Goal: Information Seeking & Learning: Learn about a topic

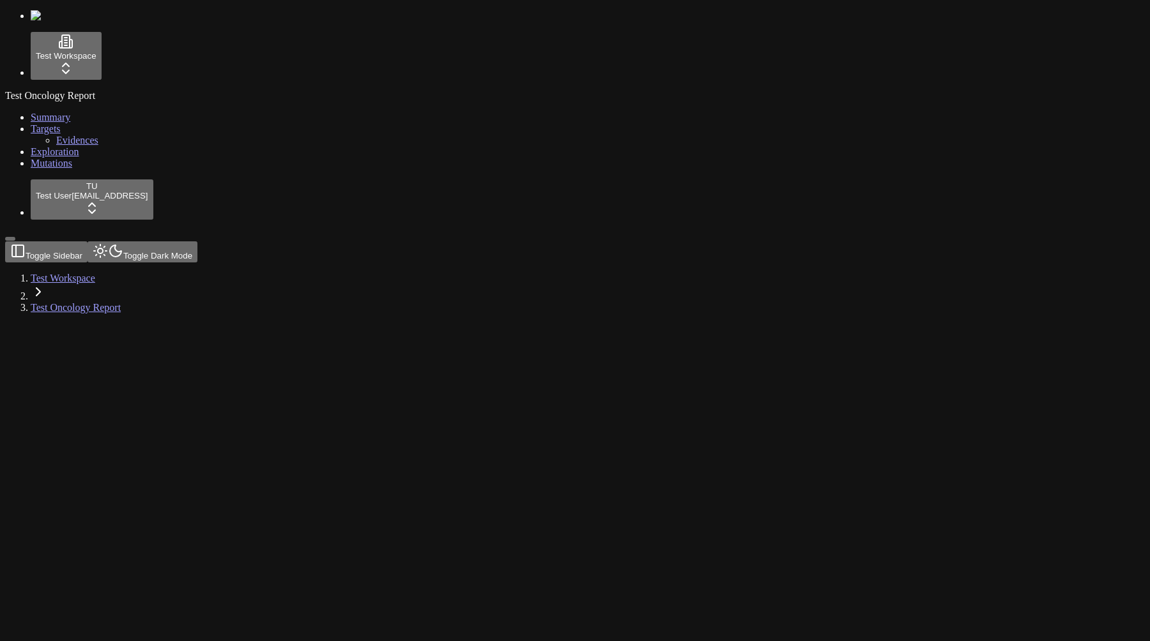
click at [68, 169] on link "Mutations" at bounding box center [52, 163] width 42 height 11
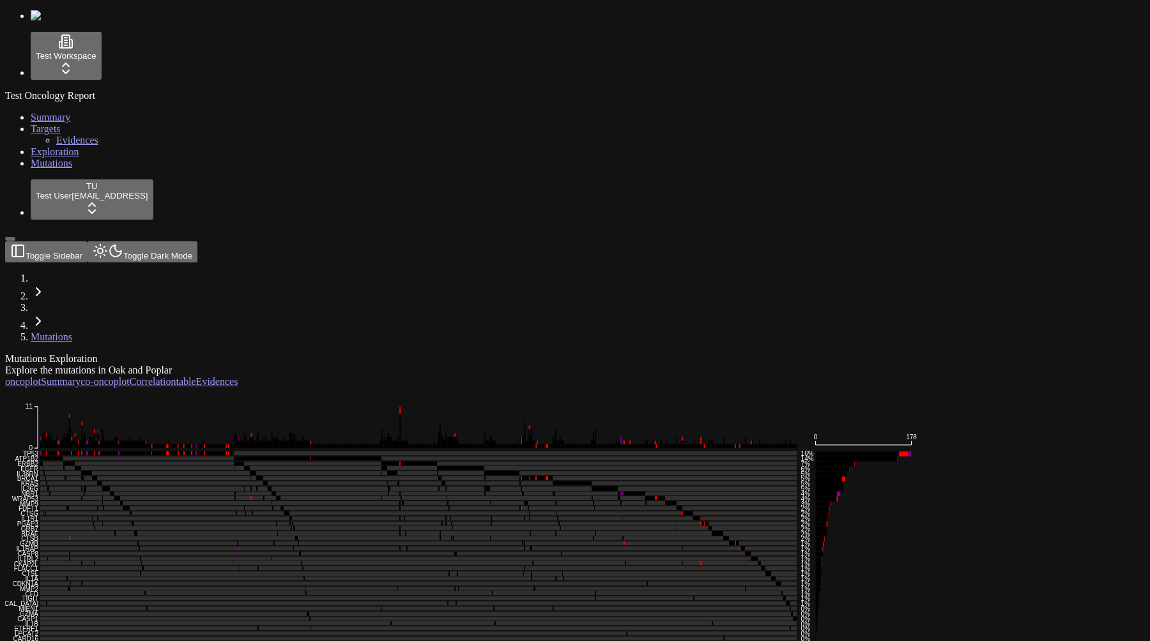
click at [579, 554] on div "Mutations Exploration Explore the mutations in Oak and Poplar oncoplot Summary …" at bounding box center [513, 545] width 1017 height 384
click at [390, 569] on div "Mutations Exploration Explore the mutations in Oak and Poplar oncoplot Summary …" at bounding box center [513, 545] width 1017 height 384
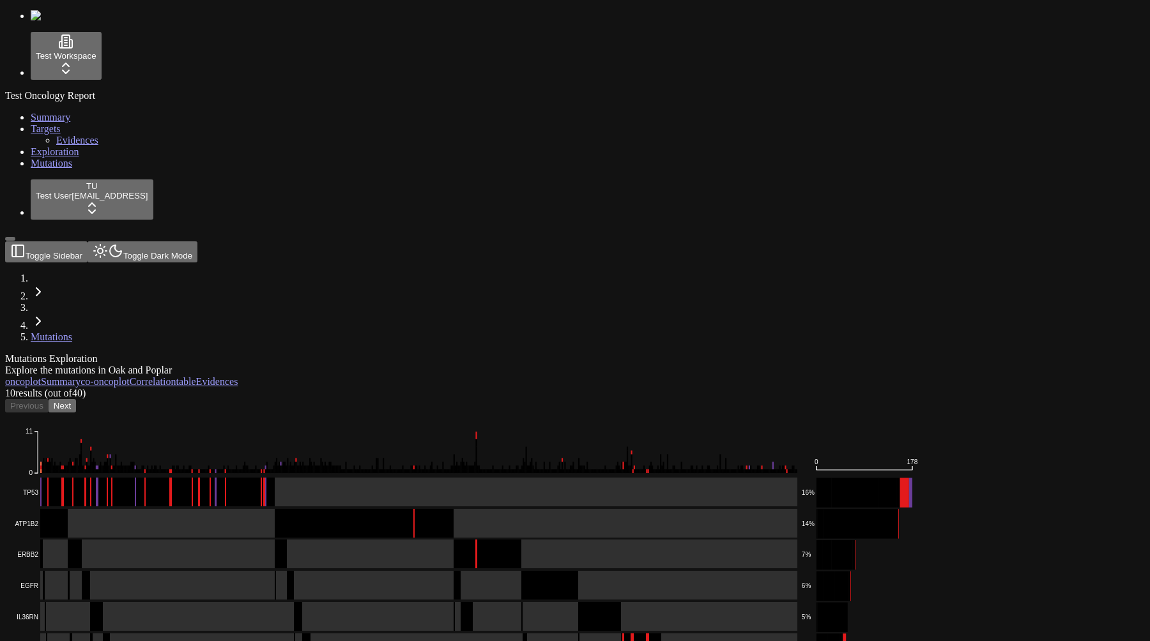
click at [572, 353] on div "Mutations Exploration Explore the mutations in Oak and Poplar oncoplot Summary …" at bounding box center [513, 611] width 1017 height 517
click at [386, 388] on div "10 result s (out of 40 ) Previous Next Frame_Shift_Del Missense_Mutation Splice…" at bounding box center [513, 631] width 1017 height 486
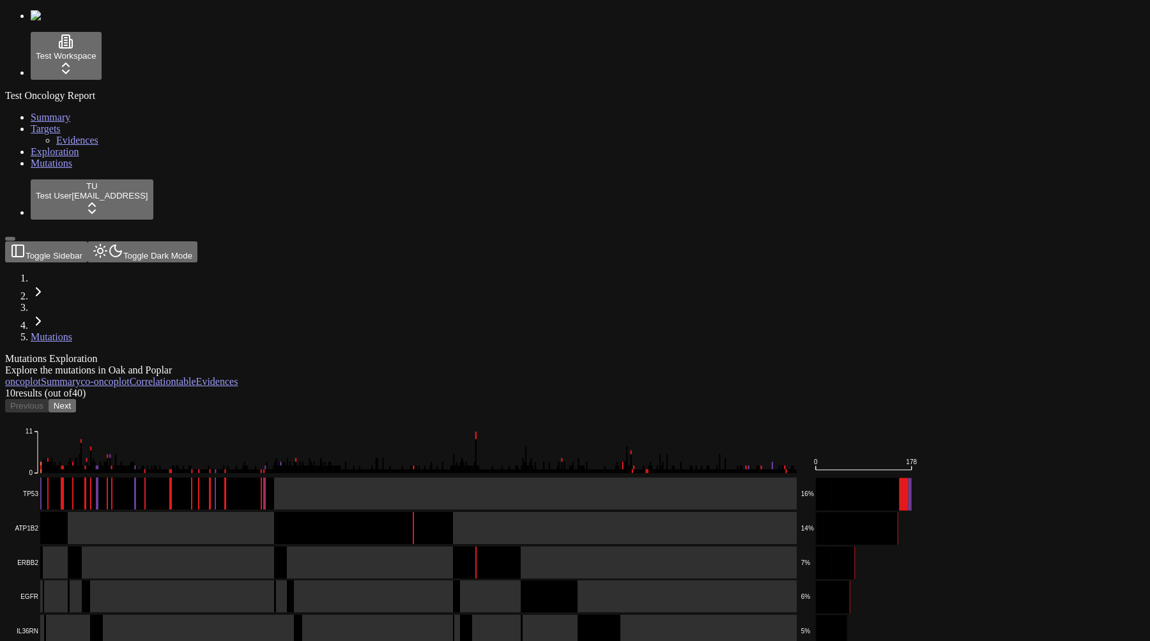
click at [367, 388] on div "10 result s (out of 40 ) Previous Next Frame_Shift_Del Missense_Mutation Splice…" at bounding box center [513, 645] width 1017 height 514
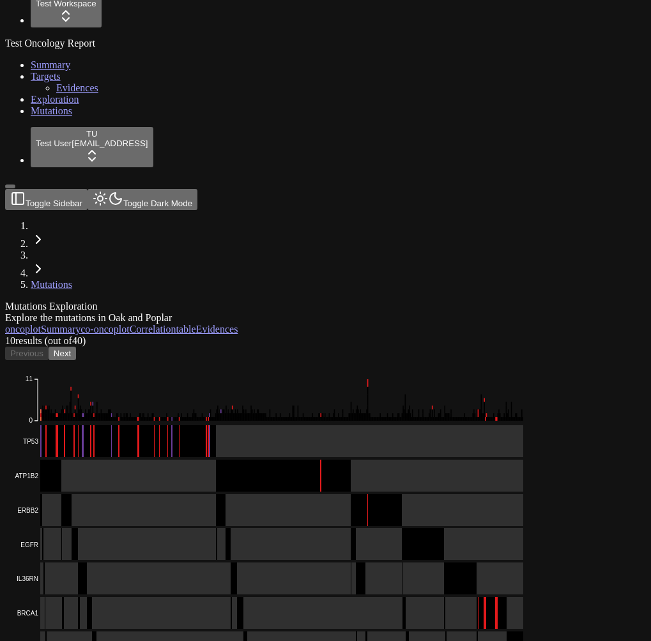
scroll to position [45, 0]
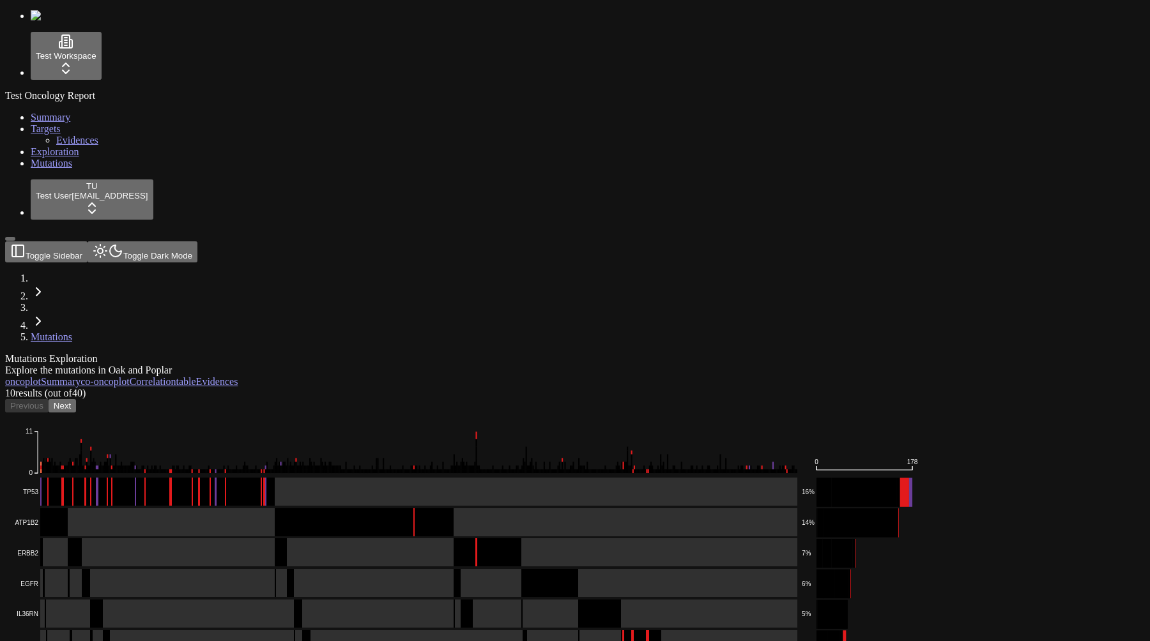
click at [541, 353] on div "Mutations Exploration" at bounding box center [513, 358] width 1017 height 11
click at [540, 365] on div "Explore the mutations in Oak and Poplar" at bounding box center [513, 370] width 1017 height 11
click at [76, 399] on button "Next" at bounding box center [62, 405] width 27 height 13
click at [49, 399] on button "Previous" at bounding box center [26, 405] width 43 height 13
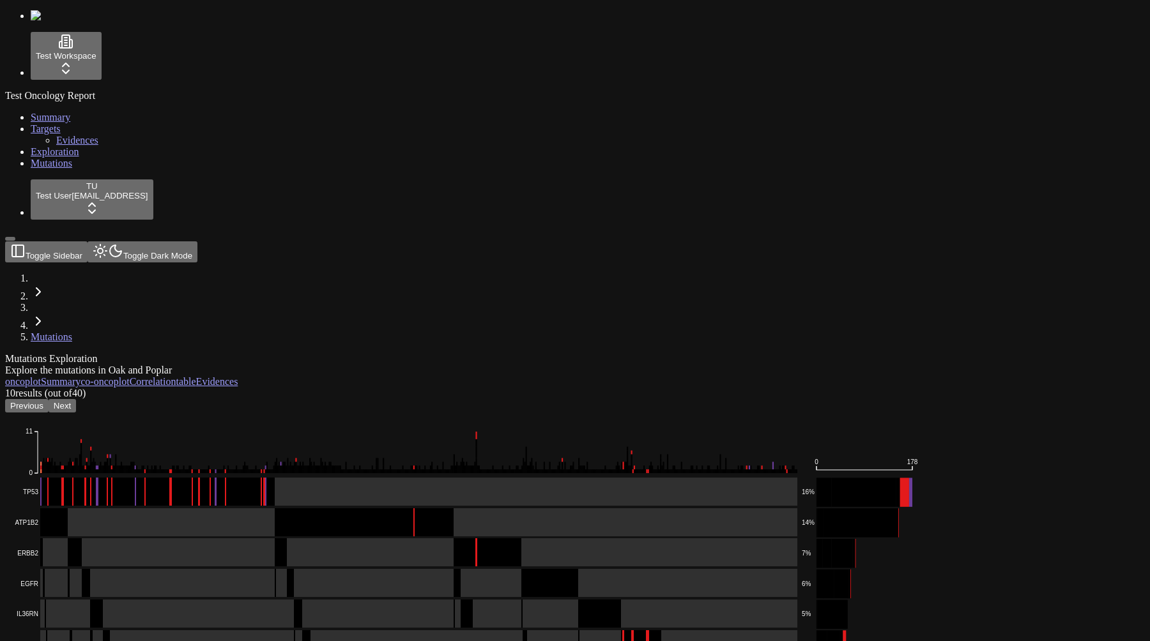
click at [76, 399] on button "Next" at bounding box center [62, 405] width 27 height 13
click at [49, 399] on button "Previous" at bounding box center [26, 405] width 43 height 13
click at [497, 388] on div "10 result s (out of 40 ) Previous Next" at bounding box center [513, 400] width 1017 height 25
click at [42, 388] on span "10 result s" at bounding box center [23, 393] width 37 height 11
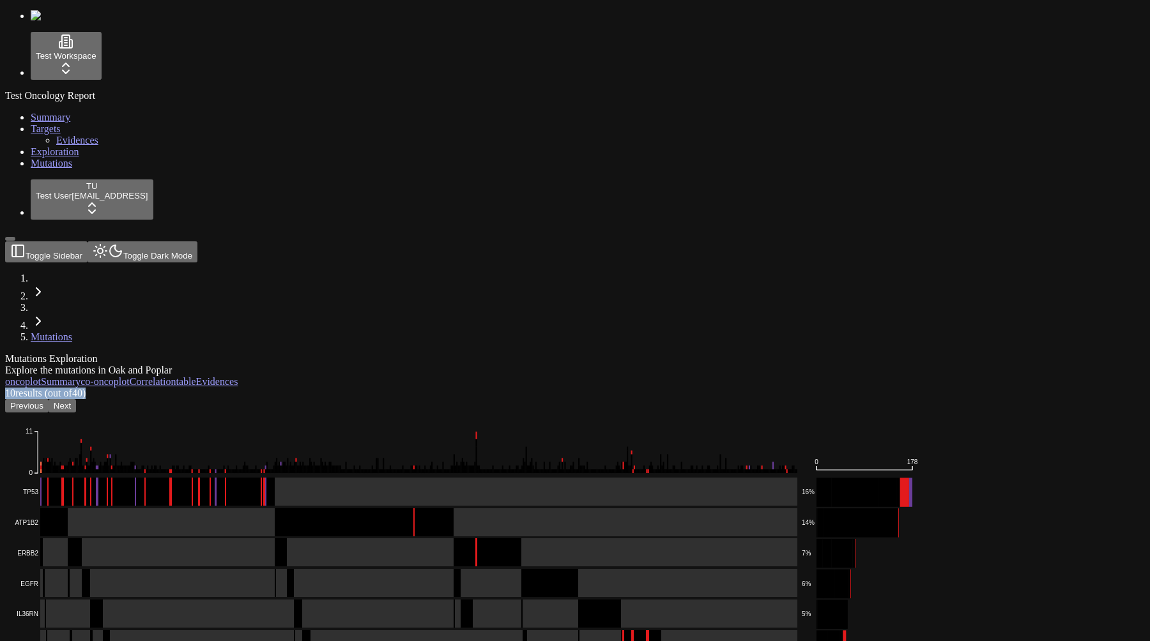
click at [42, 388] on span "10 result s" at bounding box center [23, 393] width 37 height 11
click at [86, 388] on span "(out of 40 )" at bounding box center [63, 393] width 43 height 11
click at [76, 399] on button "Next" at bounding box center [62, 405] width 27 height 13
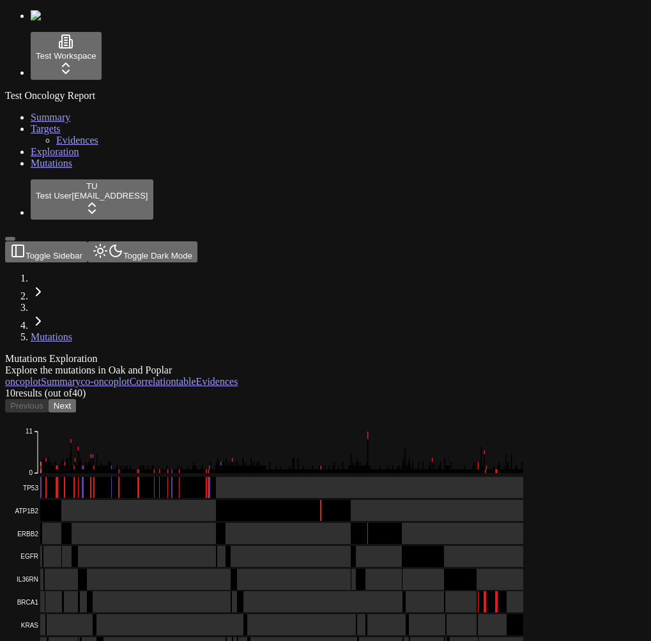
scroll to position [0, 280]
click at [76, 399] on button "Next" at bounding box center [62, 405] width 27 height 13
click at [523, 399] on div "Previous Next" at bounding box center [264, 405] width 518 height 13
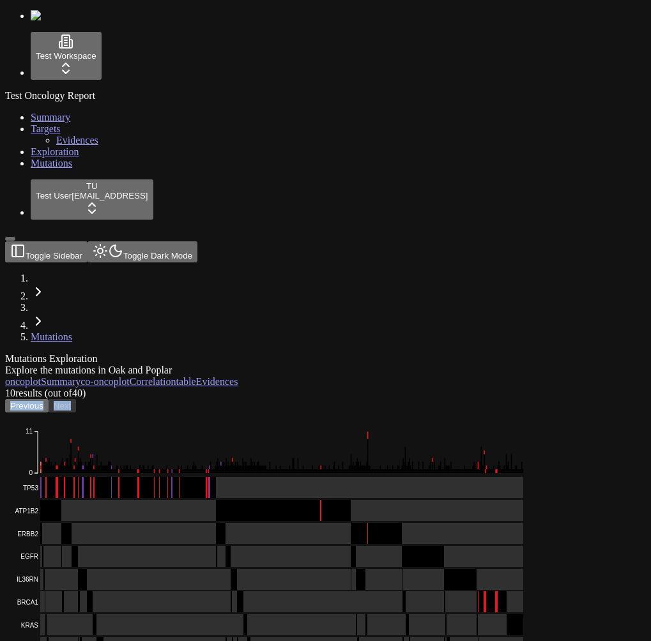
click at [523, 399] on div "Previous Next" at bounding box center [264, 405] width 518 height 13
click at [49, 399] on button "Previous" at bounding box center [26, 405] width 43 height 13
click at [555, 94] on html "Test Workspace Test Oncology Report Summary Targets Evidences Exploration Mutat…" at bounding box center [325, 398] width 651 height 797
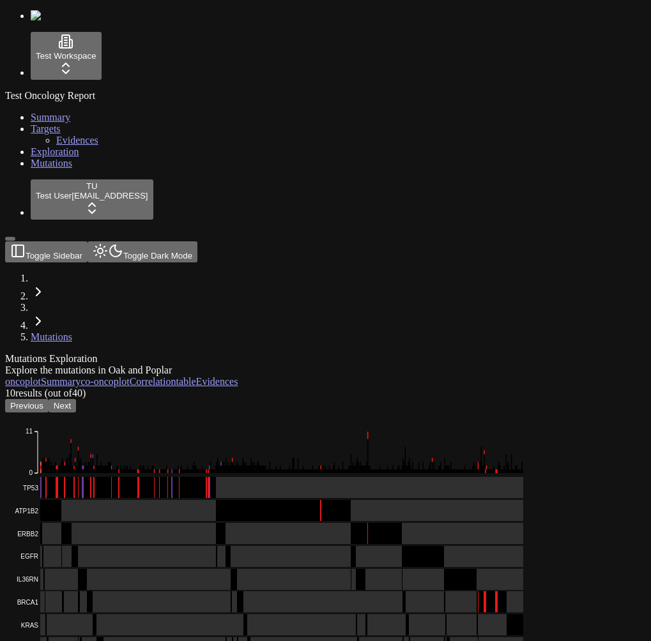
click at [49, 399] on button "Previous" at bounding box center [26, 405] width 43 height 13
click at [76, 399] on button "Next" at bounding box center [62, 405] width 27 height 13
click at [486, 353] on div "Mutations Exploration Explore the mutations in Oak and Poplar oncoplot Summary …" at bounding box center [264, 572] width 518 height 438
click at [436, 376] on div "oncoplot Summary co-oncoplot Correlation table Evidences" at bounding box center [264, 381] width 518 height 11
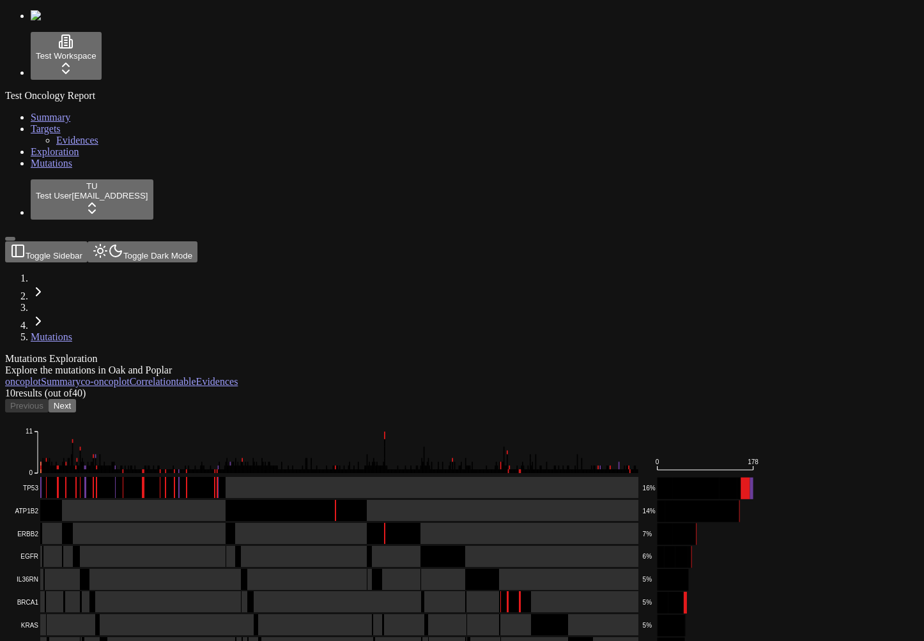
click at [739, 388] on div "10 result s (out of 40 ) Previous Next" at bounding box center [400, 400] width 791 height 25
click at [86, 388] on span "(out of 40 )" at bounding box center [63, 393] width 43 height 11
click at [340, 413] on icon "Frame_Shift_Del Missense_Mutation Splice_Site In_Frame_Ins In_Frame_Del Nonsens…" at bounding box center [384, 601] width 758 height 376
click at [357, 388] on div "10 result s (out of 40 ) Previous Next" at bounding box center [400, 400] width 791 height 25
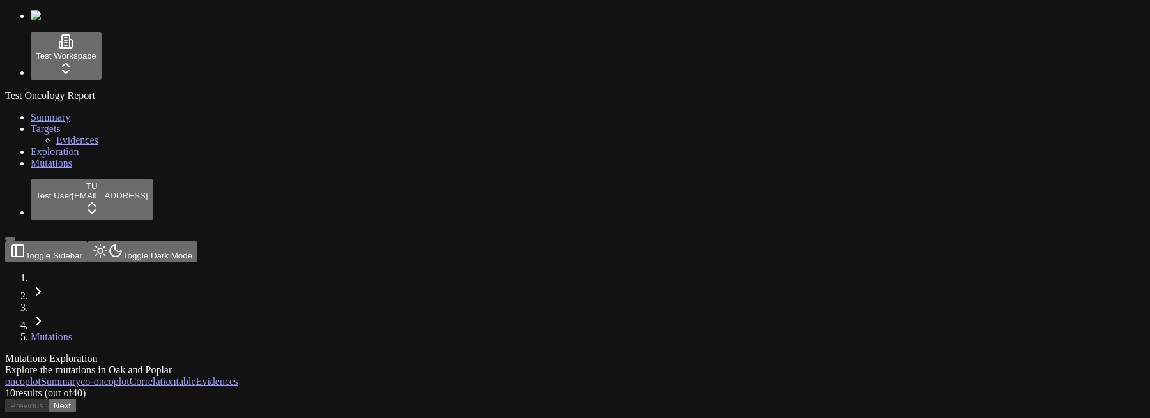
click at [826, 388] on div "10 result s (out of 40 ) Previous Next" at bounding box center [513, 400] width 1017 height 25
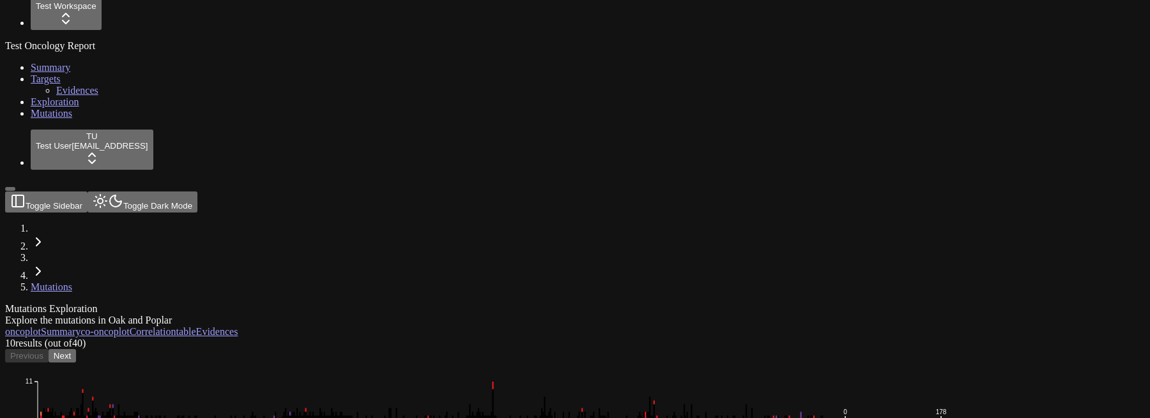
scroll to position [51, 0]
click at [76, 348] on button "Next" at bounding box center [62, 354] width 27 height 13
click at [49, 348] on button "Previous" at bounding box center [26, 354] width 43 height 13
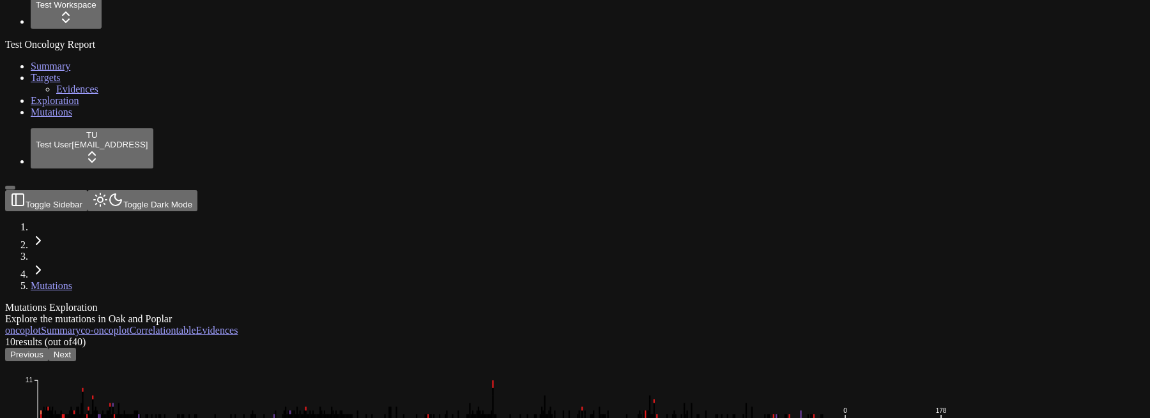
click at [49, 348] on button "Previous" at bounding box center [26, 354] width 43 height 13
click at [86, 337] on span "(out of 40 )" at bounding box center [63, 342] width 43 height 11
click at [45, 337] on span "10 result, s" at bounding box center [25, 342] width 40 height 11
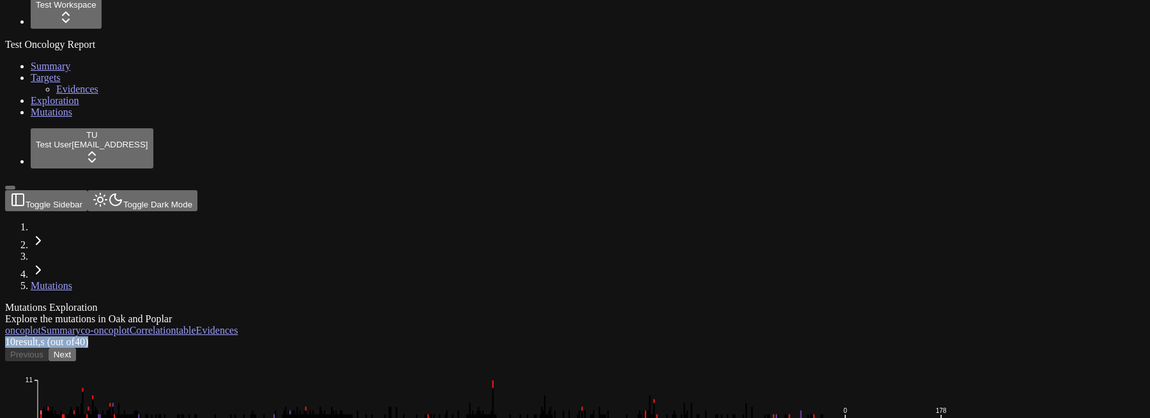
click at [45, 337] on span "10 result, s" at bounding box center [25, 342] width 40 height 11
click at [76, 348] on button "Next" at bounding box center [62, 354] width 27 height 13
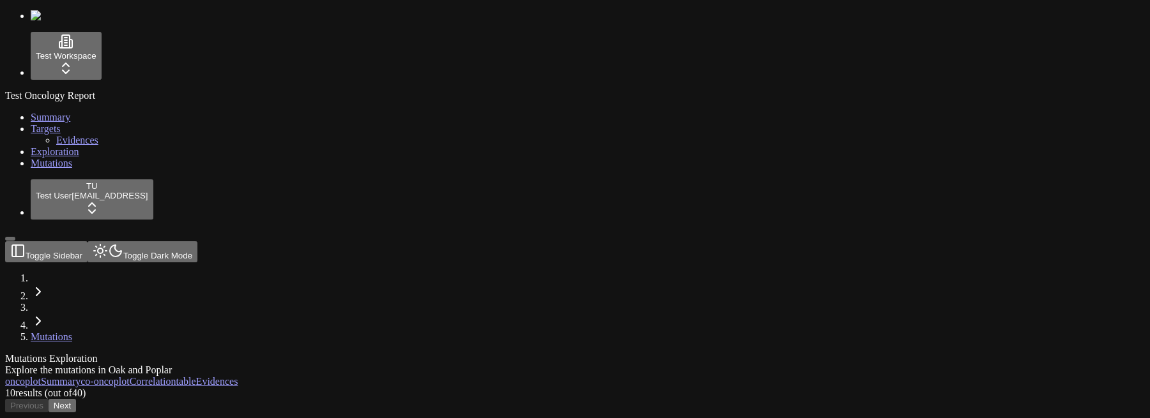
scroll to position [51, 0]
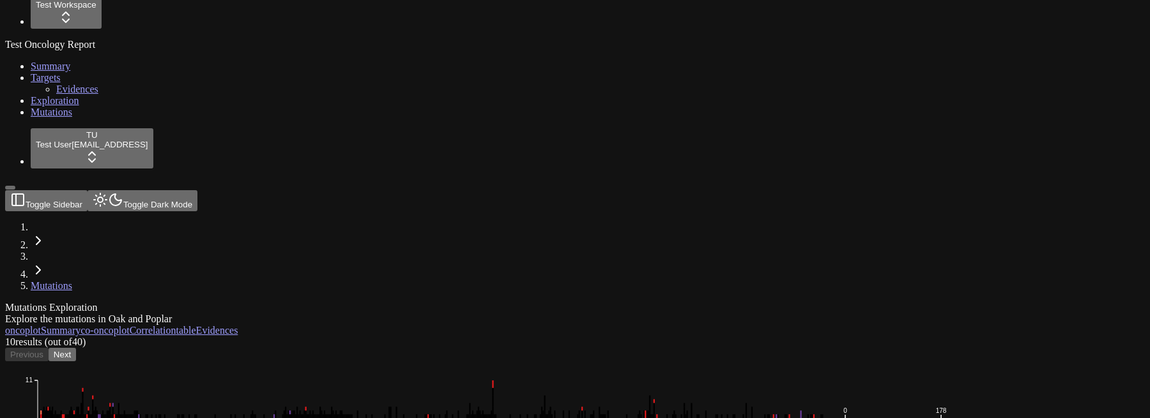
click at [76, 348] on button "Next" at bounding box center [62, 354] width 27 height 13
click at [434, 337] on div "10 result s (out of 40 ) Previous Next" at bounding box center [513, 349] width 1017 height 25
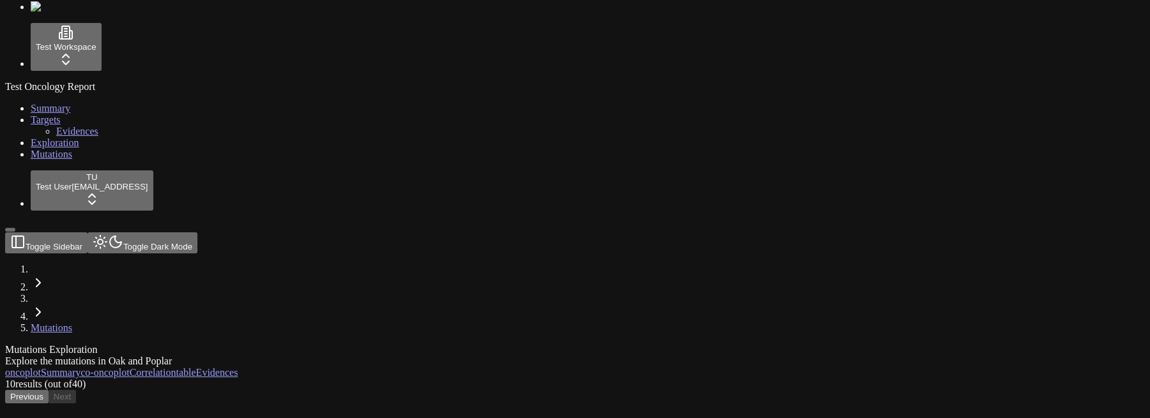
scroll to position [0, 0]
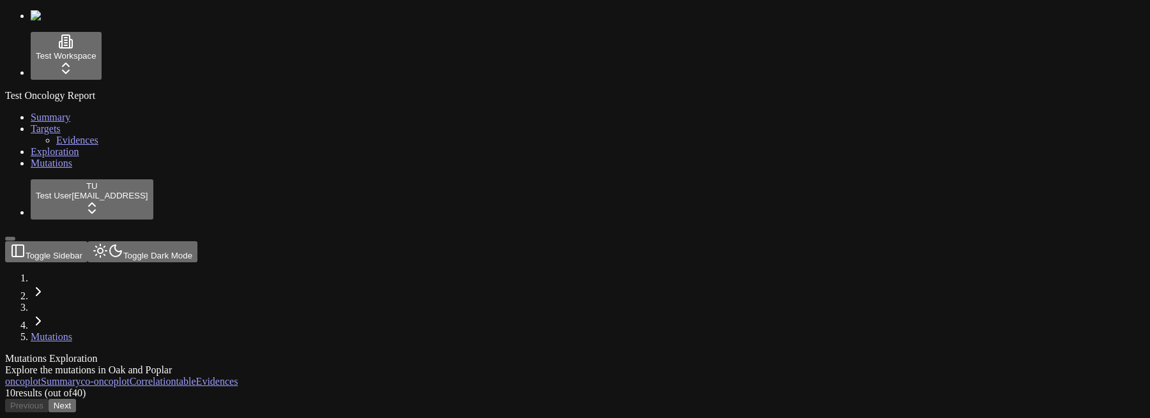
scroll to position [20, 0]
click at [76, 399] on button "Next" at bounding box center [62, 405] width 27 height 13
click at [346, 353] on div "Mutations Exploration Explore the mutations in Oak and Poplar" at bounding box center [513, 364] width 1017 height 23
click at [76, 399] on button "Next" at bounding box center [62, 405] width 27 height 13
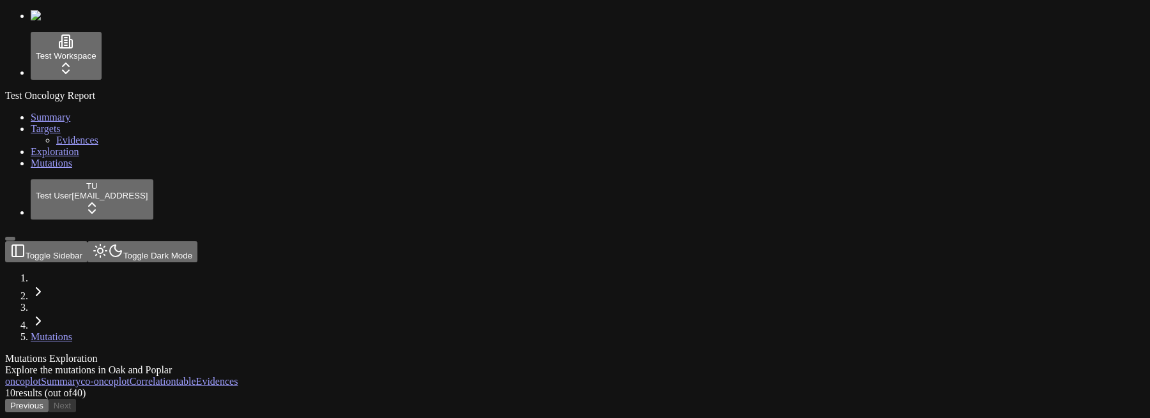
click at [49, 399] on button "Previous" at bounding box center [26, 405] width 43 height 13
click at [509, 388] on div "10 result s (out of 40 ) Previous Next" at bounding box center [513, 400] width 1017 height 25
click at [49, 399] on button "Previous" at bounding box center [26, 405] width 43 height 13
click at [76, 399] on button "Next" at bounding box center [62, 405] width 27 height 13
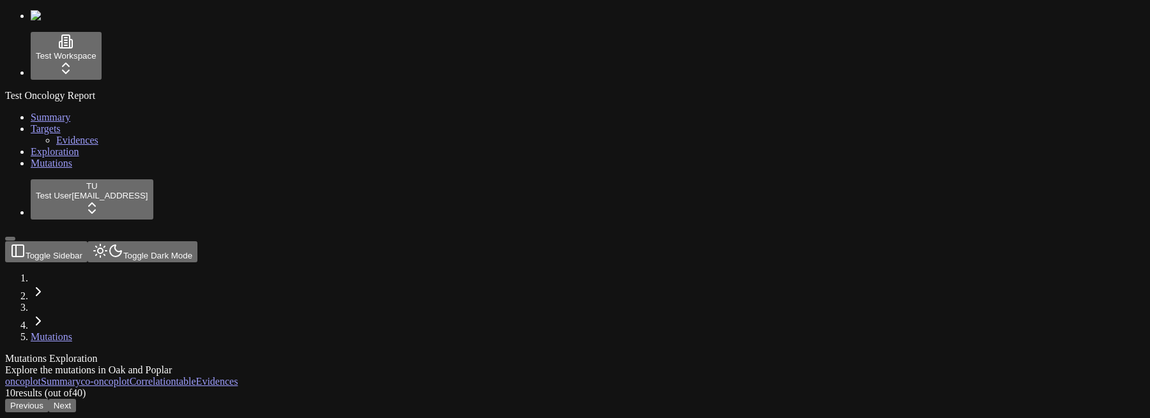
click at [76, 399] on button "Next" at bounding box center [62, 405] width 27 height 13
click at [49, 399] on button "Previous" at bounding box center [26, 405] width 43 height 13
click at [76, 399] on button "Next" at bounding box center [62, 405] width 27 height 13
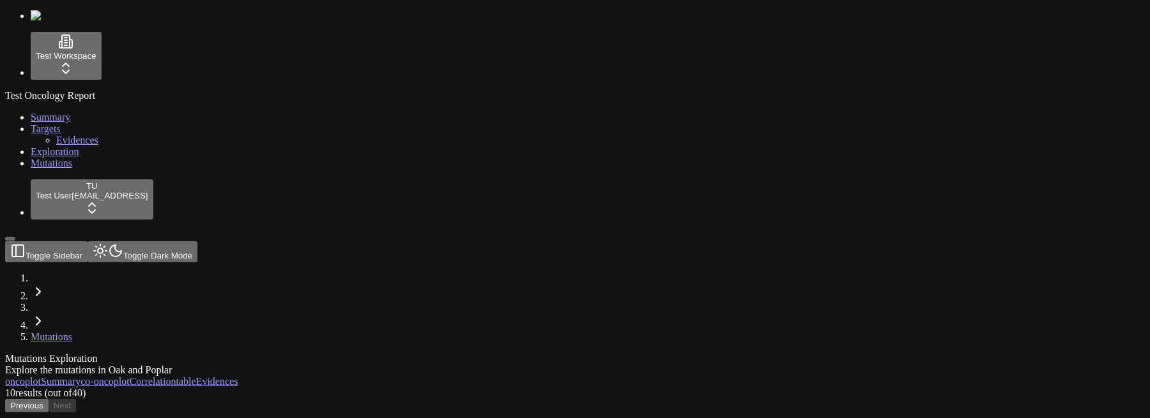
click at [49, 399] on button "Previous" at bounding box center [26, 405] width 43 height 13
click at [76, 399] on button "Next" at bounding box center [62, 405] width 27 height 13
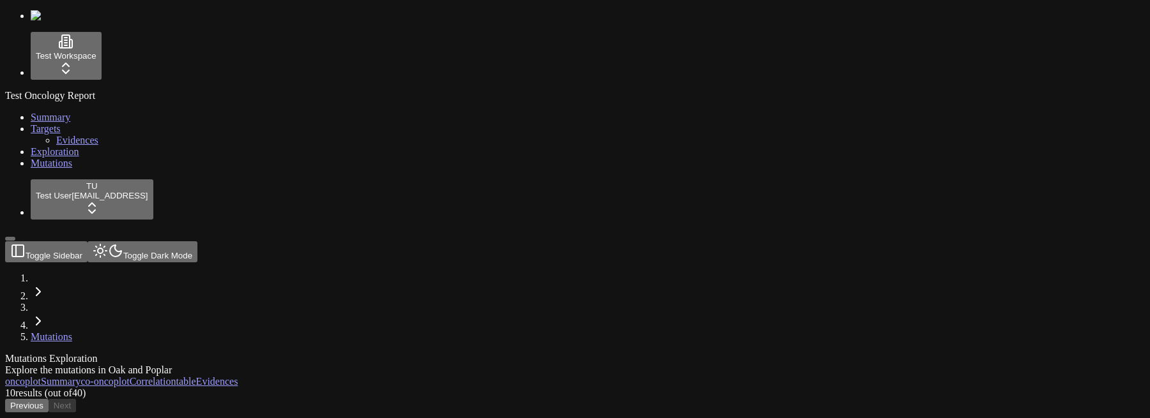
click at [49, 399] on button "Previous" at bounding box center [26, 405] width 43 height 13
click at [76, 399] on button "Next" at bounding box center [62, 405] width 27 height 13
click at [391, 388] on div "10 result s (out of 40 ) Previous Next" at bounding box center [513, 400] width 1017 height 25
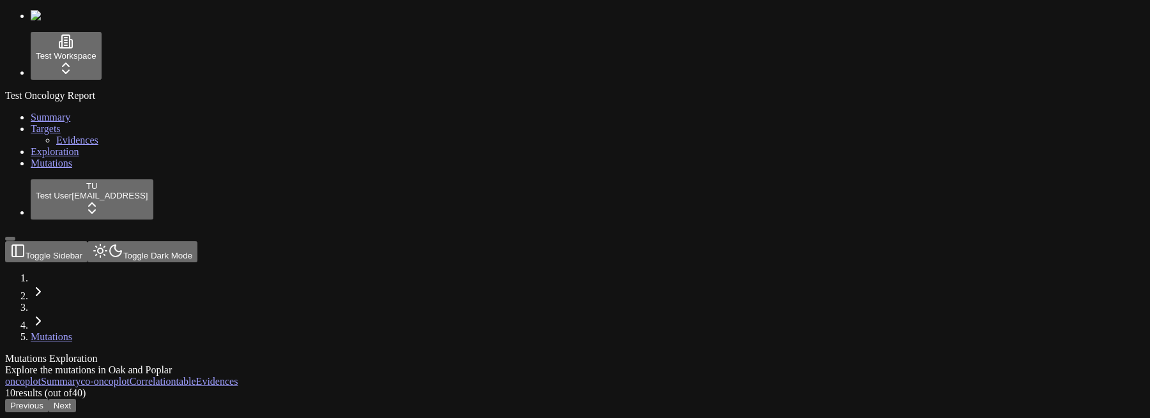
click at [49, 399] on button "Previous" at bounding box center [26, 405] width 43 height 13
click at [76, 399] on button "Next" at bounding box center [62, 405] width 27 height 13
click at [49, 399] on button "Previous" at bounding box center [26, 405] width 43 height 13
click at [76, 399] on button "Next" at bounding box center [62, 405] width 27 height 13
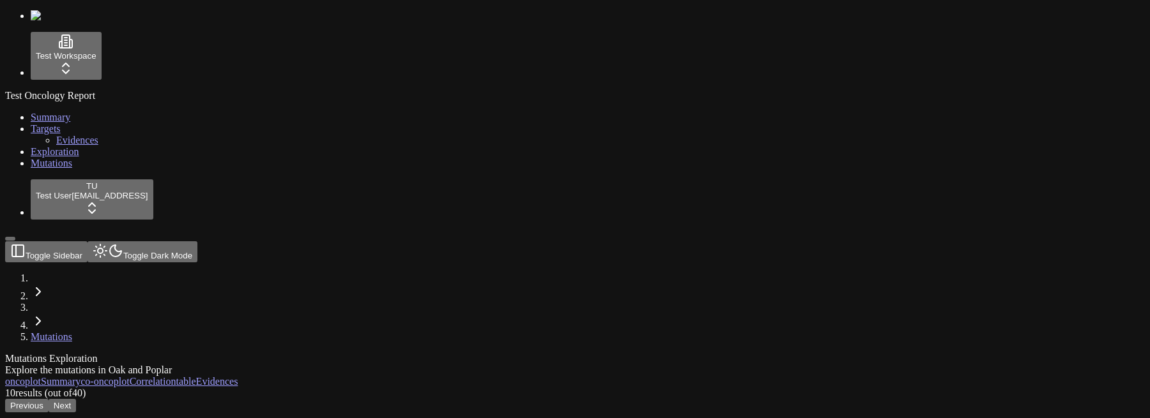
click at [49, 399] on button "Previous" at bounding box center [26, 405] width 43 height 13
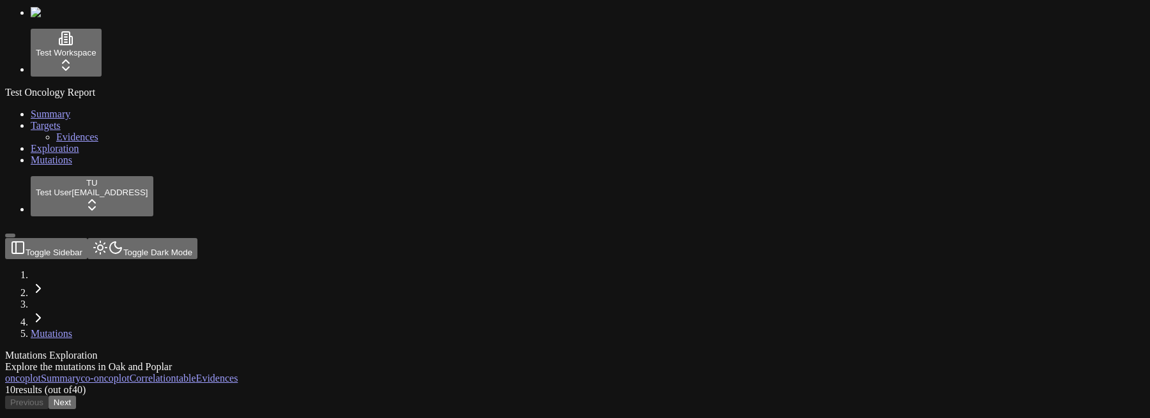
scroll to position [4, 0]
click at [355, 349] on div "Mutations Exploration Explore the mutations in Oak and Poplar" at bounding box center [513, 360] width 1017 height 23
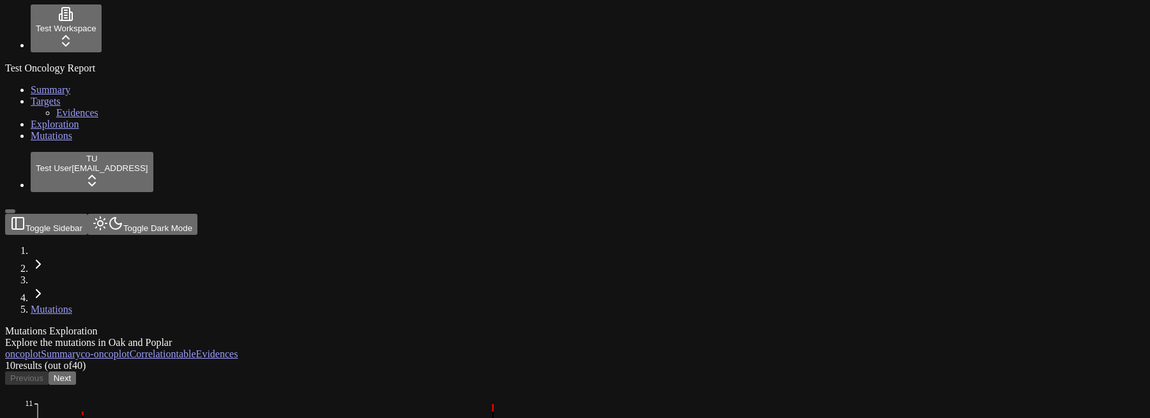
scroll to position [33, 0]
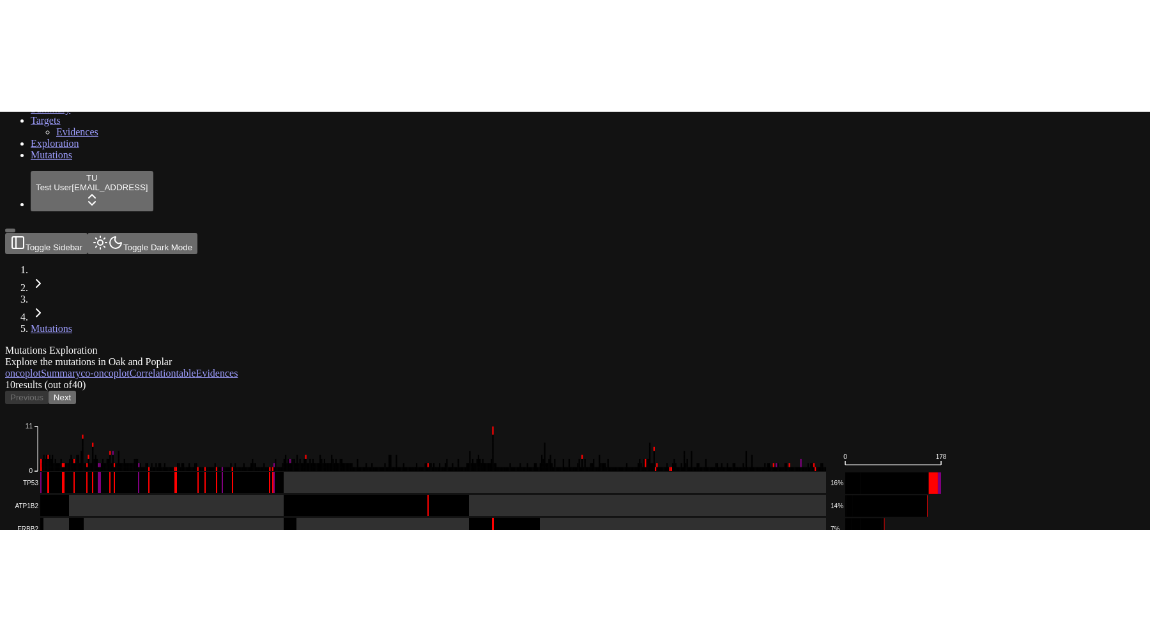
scroll to position [20, 0]
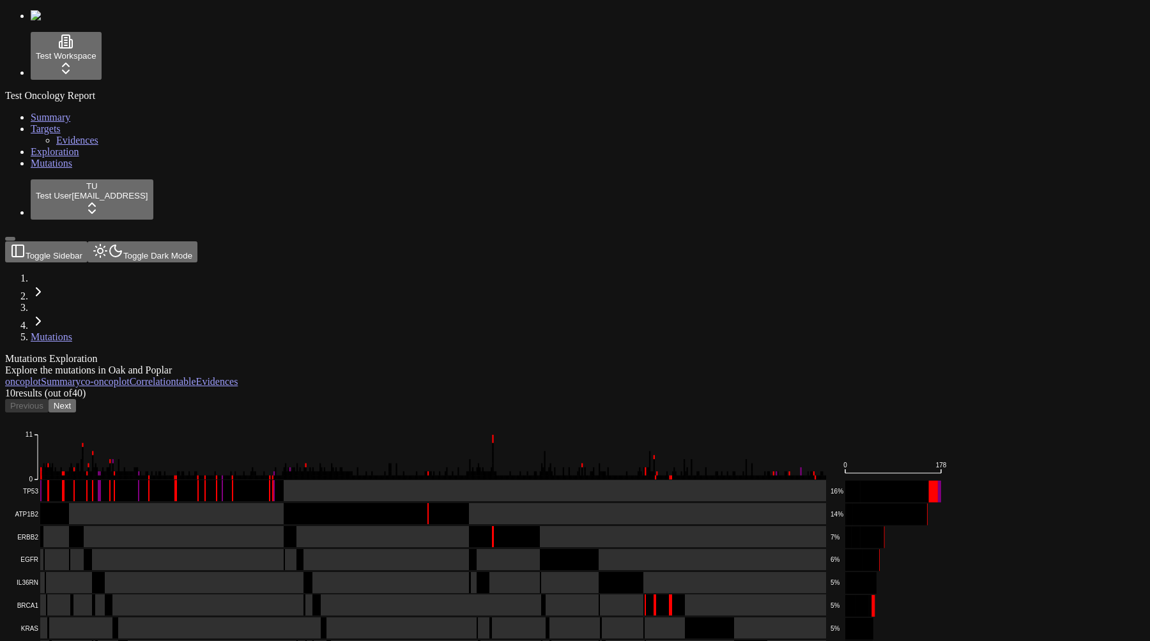
click at [305, 418] on div "Mutations Exploration Explore the mutations in Oak and Poplar oncoplot Summary …" at bounding box center [513, 572] width 1017 height 438
click at [76, 399] on button "Next" at bounding box center [62, 405] width 27 height 13
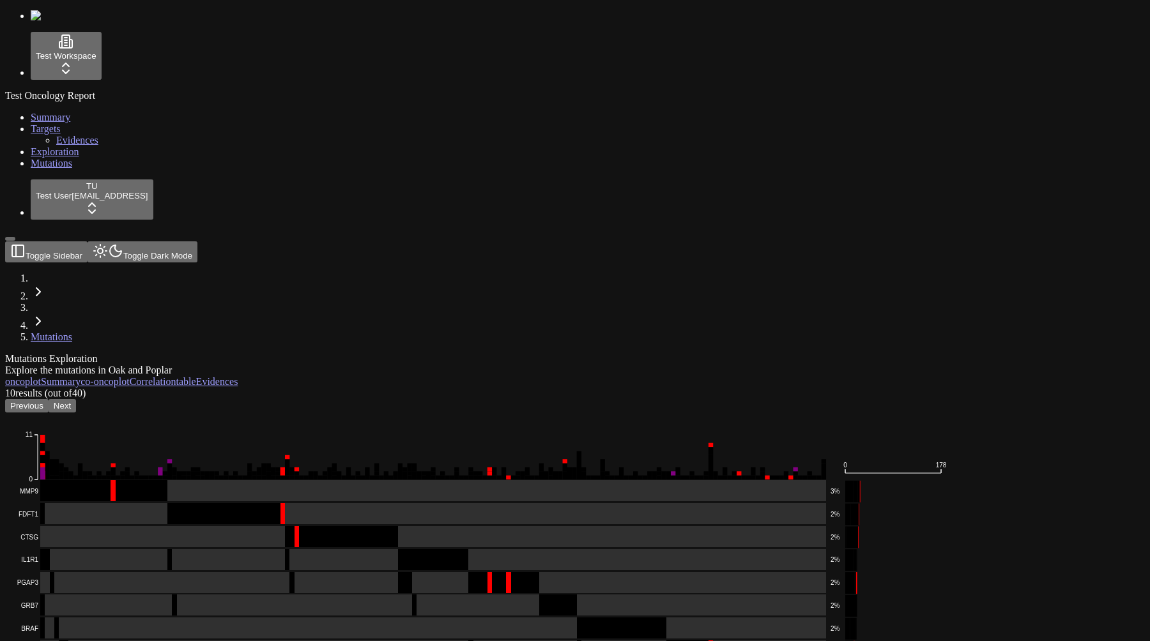
click at [49, 399] on button "Previous" at bounding box center [26, 405] width 43 height 13
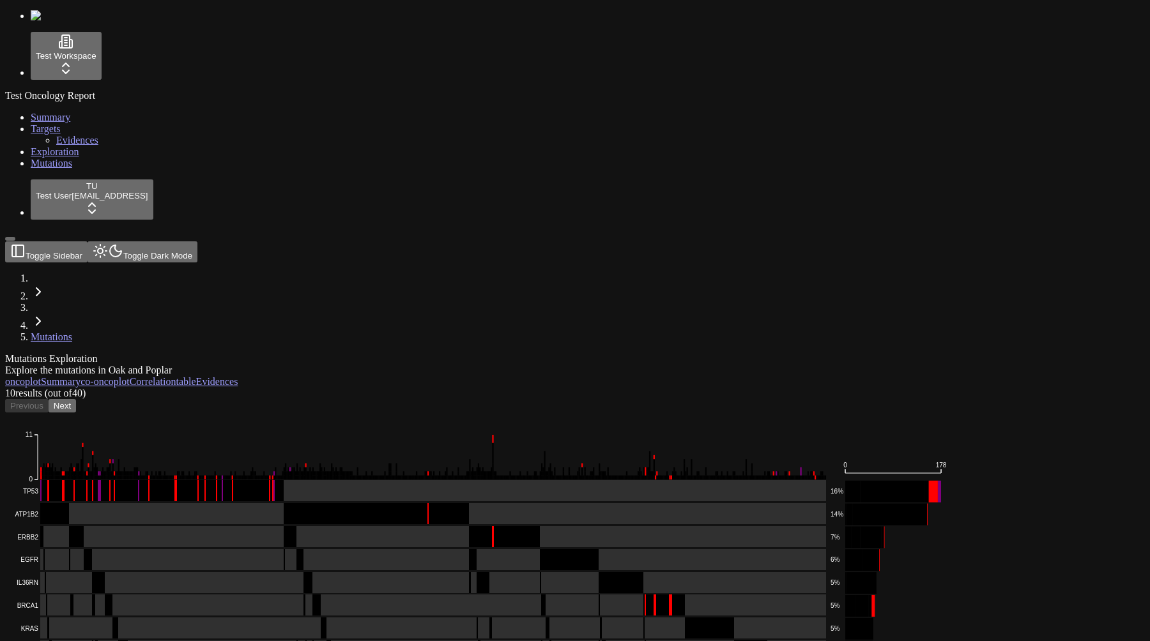
click at [76, 399] on button "Next" at bounding box center [62, 405] width 27 height 13
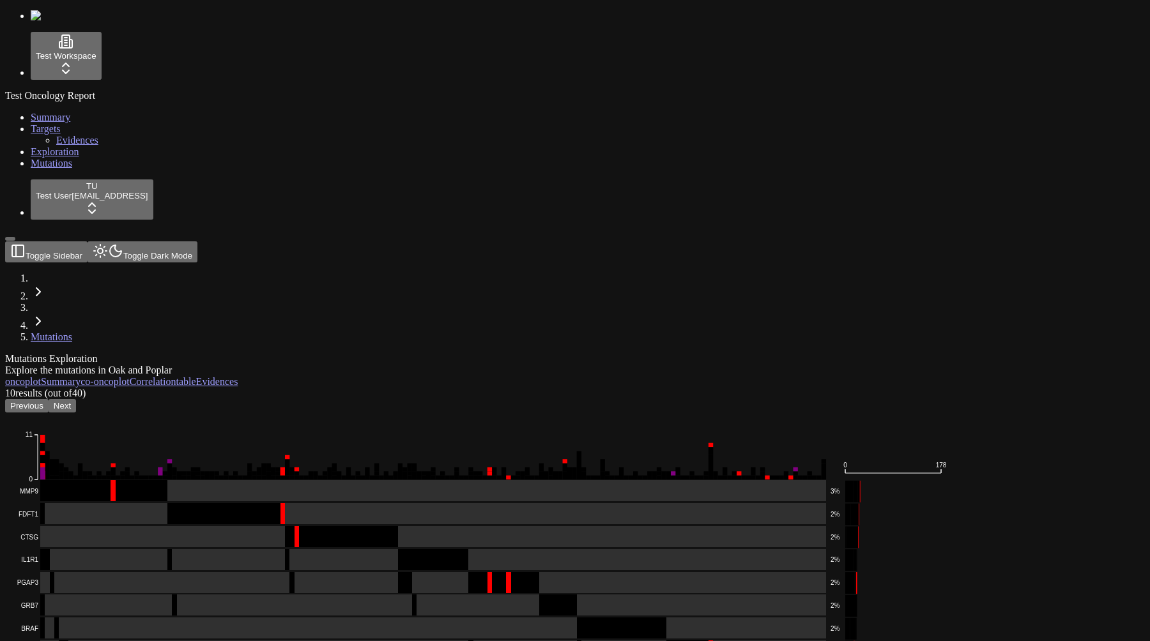
click at [49, 399] on button "Previous" at bounding box center [26, 405] width 43 height 13
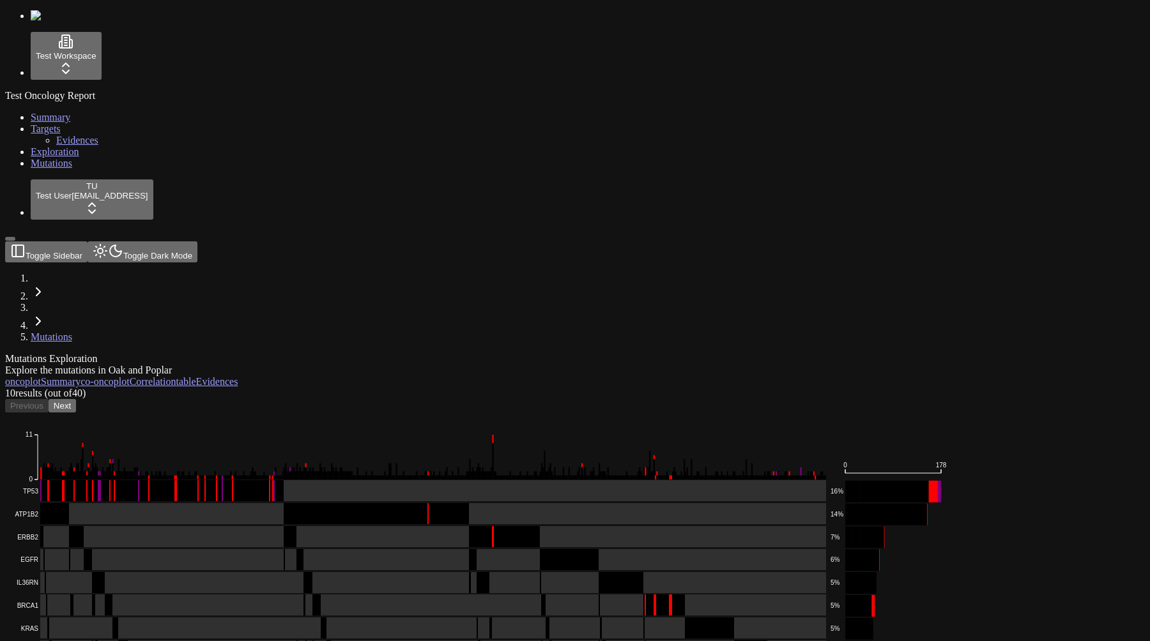
click at [76, 399] on button "Next" at bounding box center [62, 405] width 27 height 13
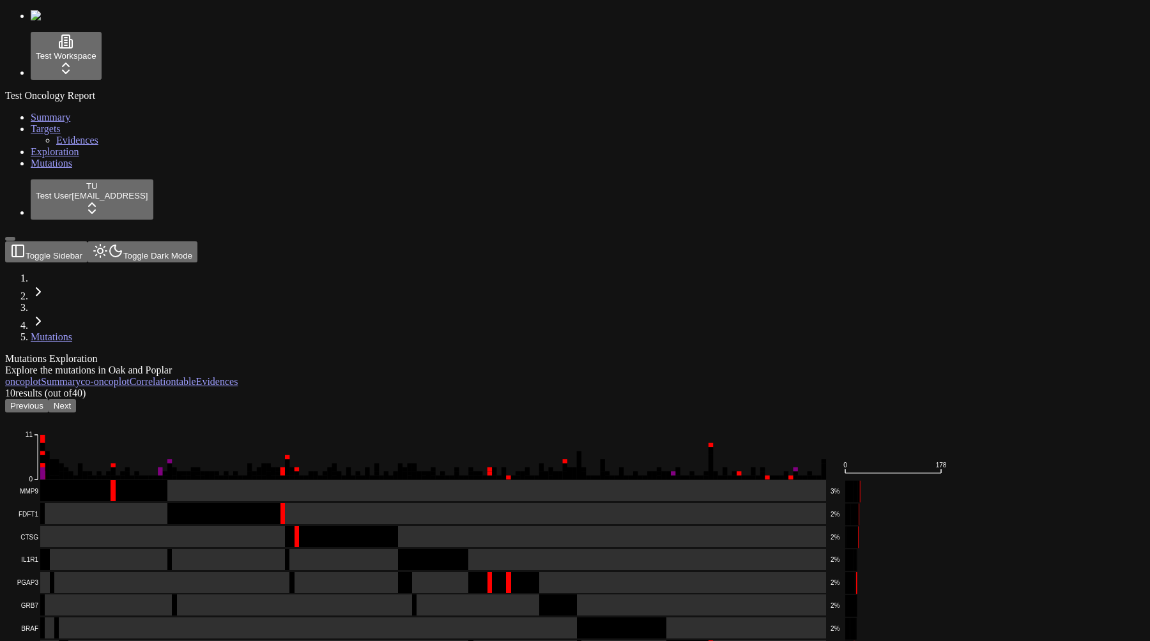
click at [49, 399] on button "Previous" at bounding box center [26, 405] width 43 height 13
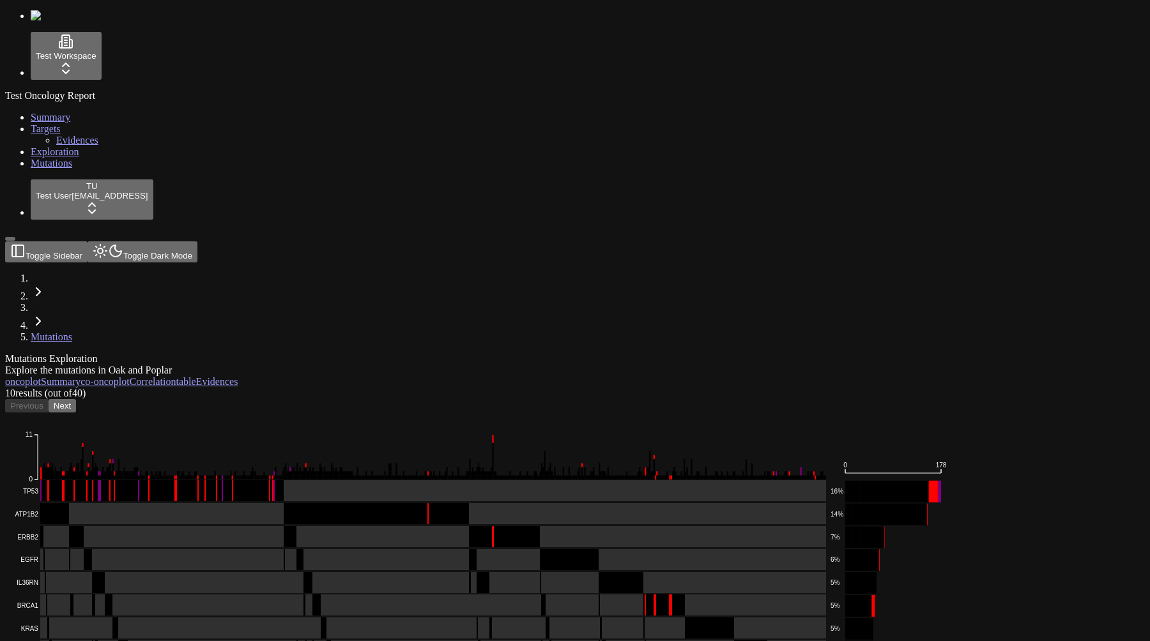
click at [76, 399] on button "Next" at bounding box center [62, 405] width 27 height 13
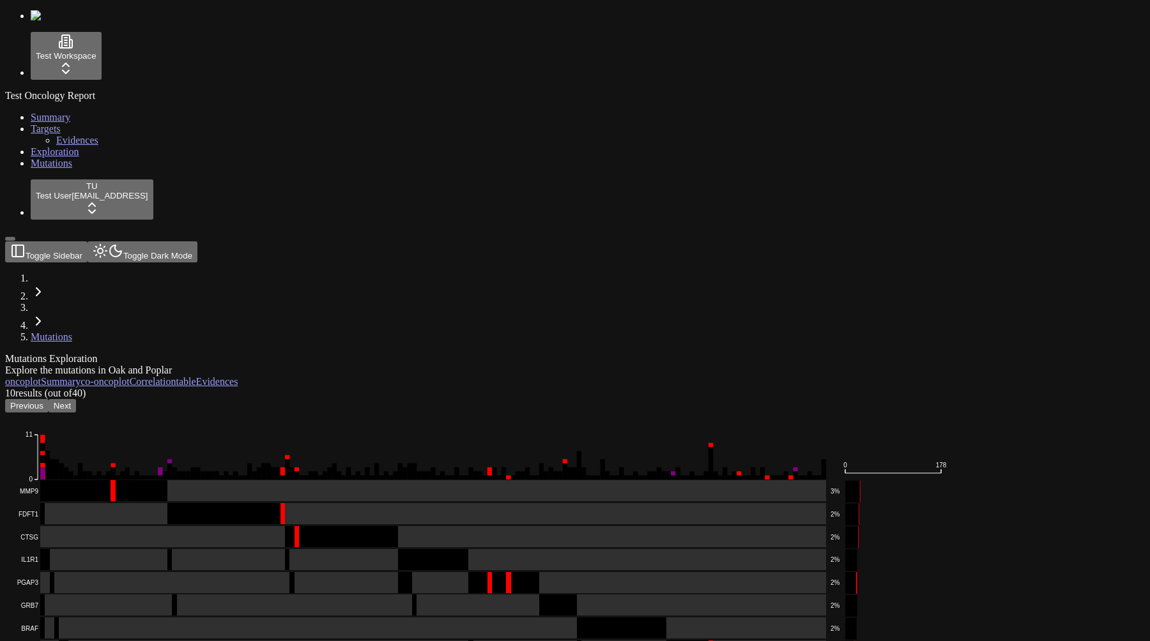
click at [49, 399] on button "Previous" at bounding box center [26, 405] width 43 height 13
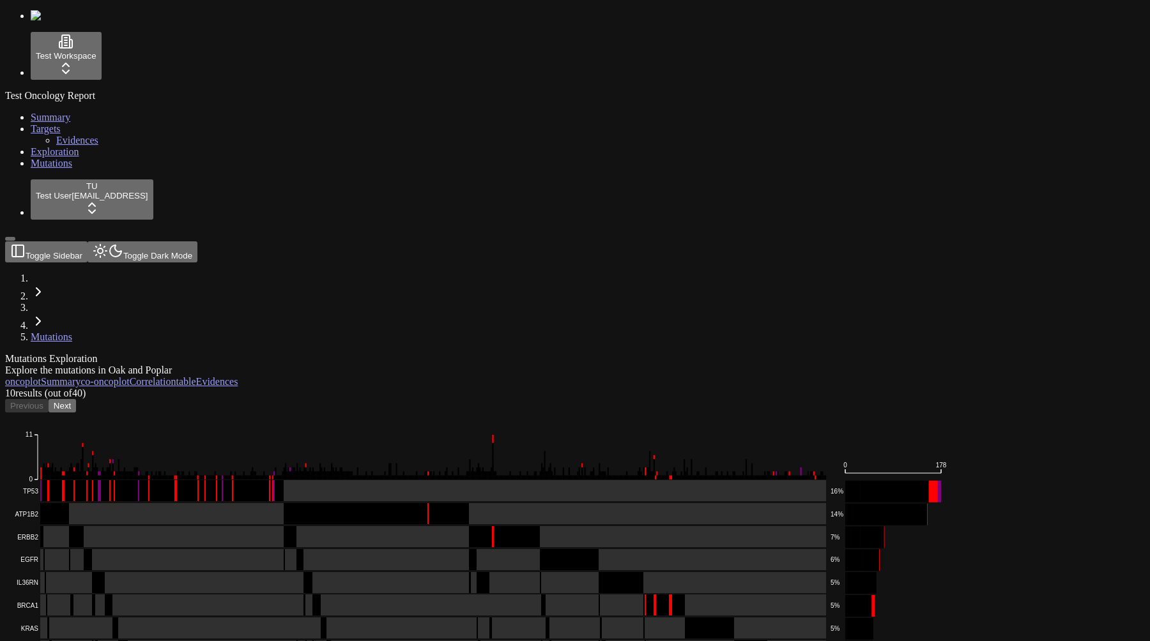
click at [76, 399] on button "Next" at bounding box center [62, 405] width 27 height 13
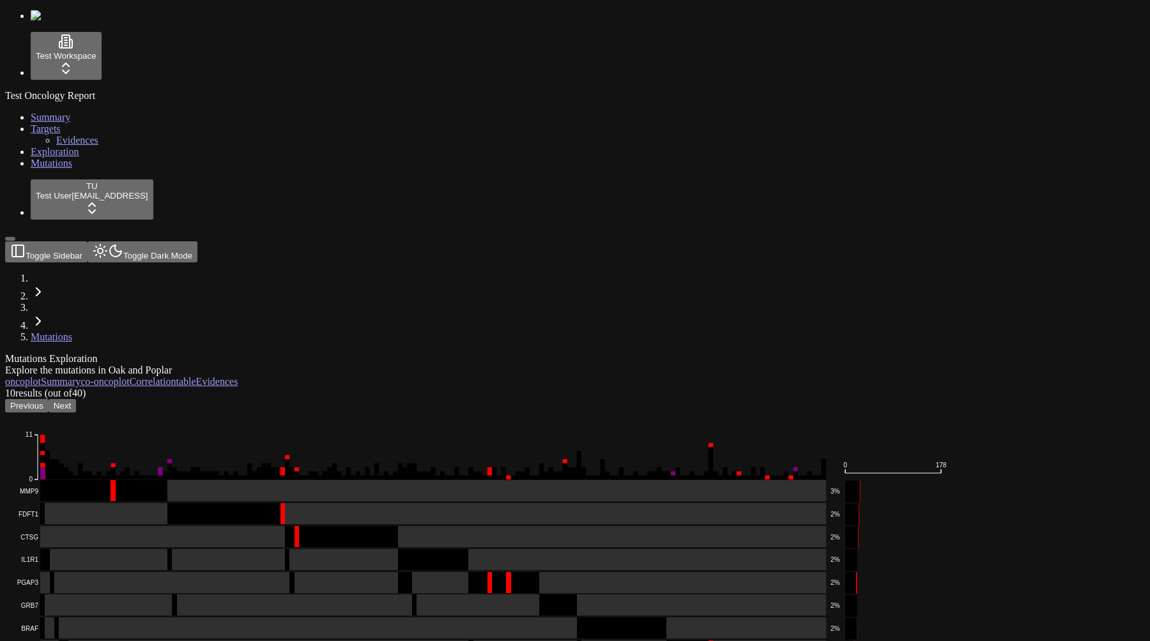
click at [49, 399] on button "Previous" at bounding box center [26, 405] width 43 height 13
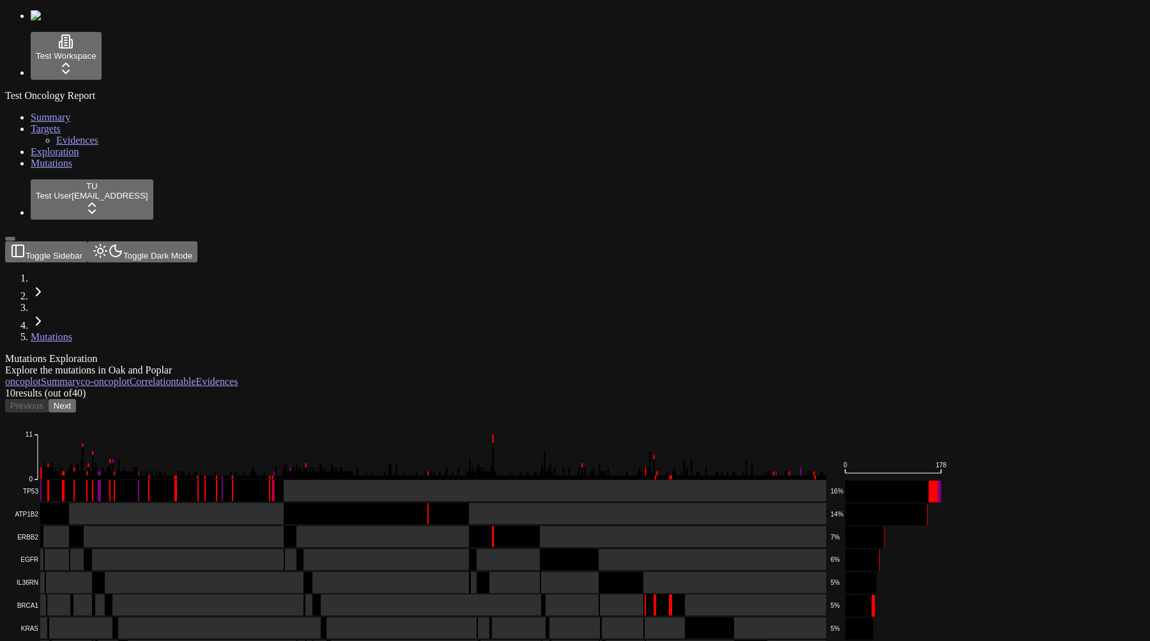
click at [76, 399] on button "Next" at bounding box center [62, 405] width 27 height 13
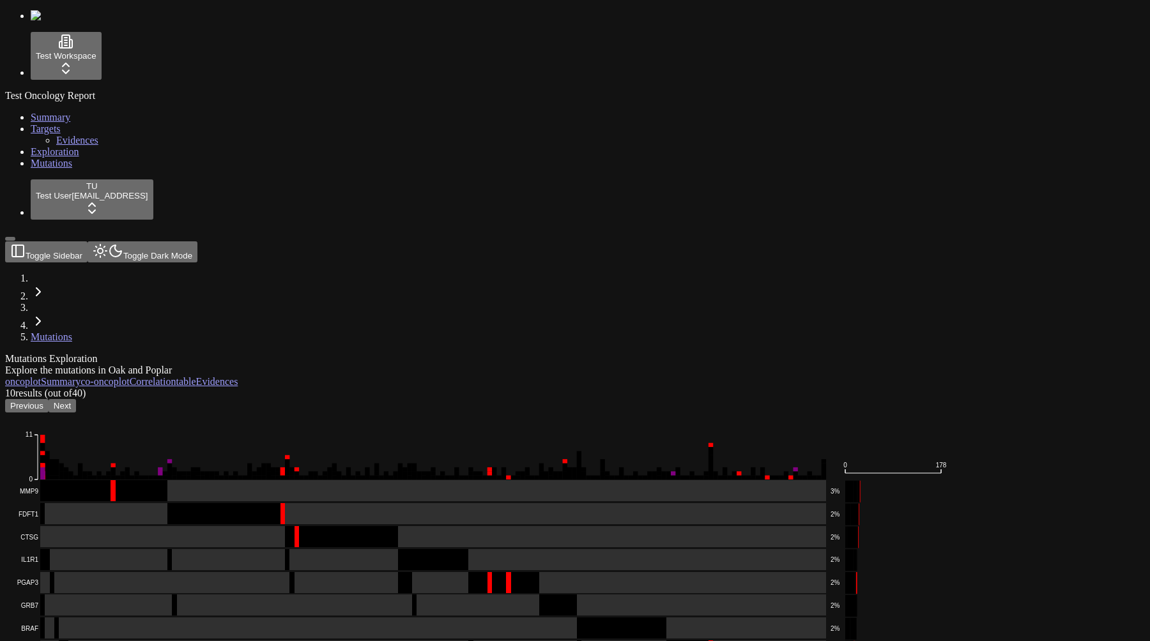
click at [76, 399] on button "Next" at bounding box center [62, 405] width 27 height 13
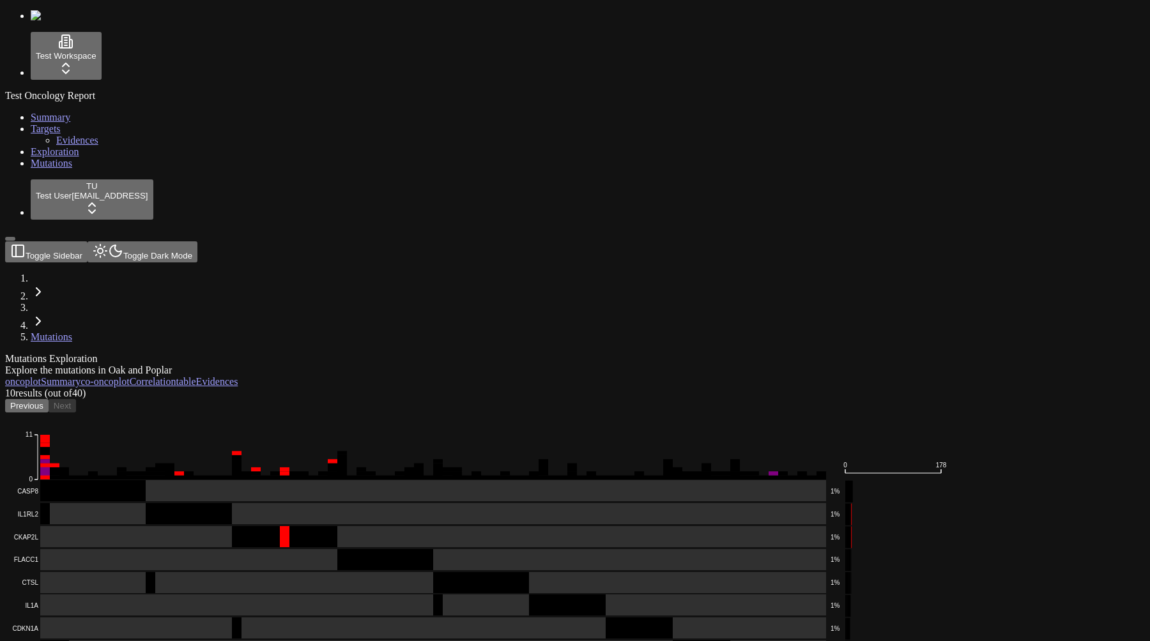
click at [1022, 399] on div "Previous Next" at bounding box center [513, 405] width 1017 height 13
click at [49, 399] on button "Previous" at bounding box center [26, 405] width 43 height 13
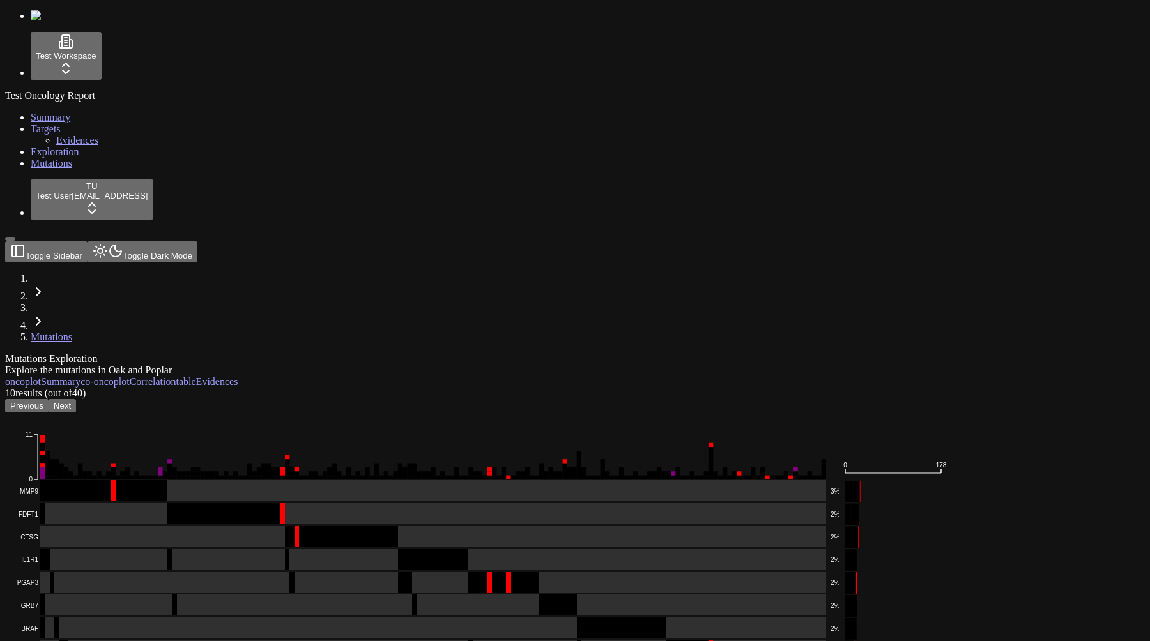
click at [49, 399] on button "Previous" at bounding box center [26, 405] width 43 height 13
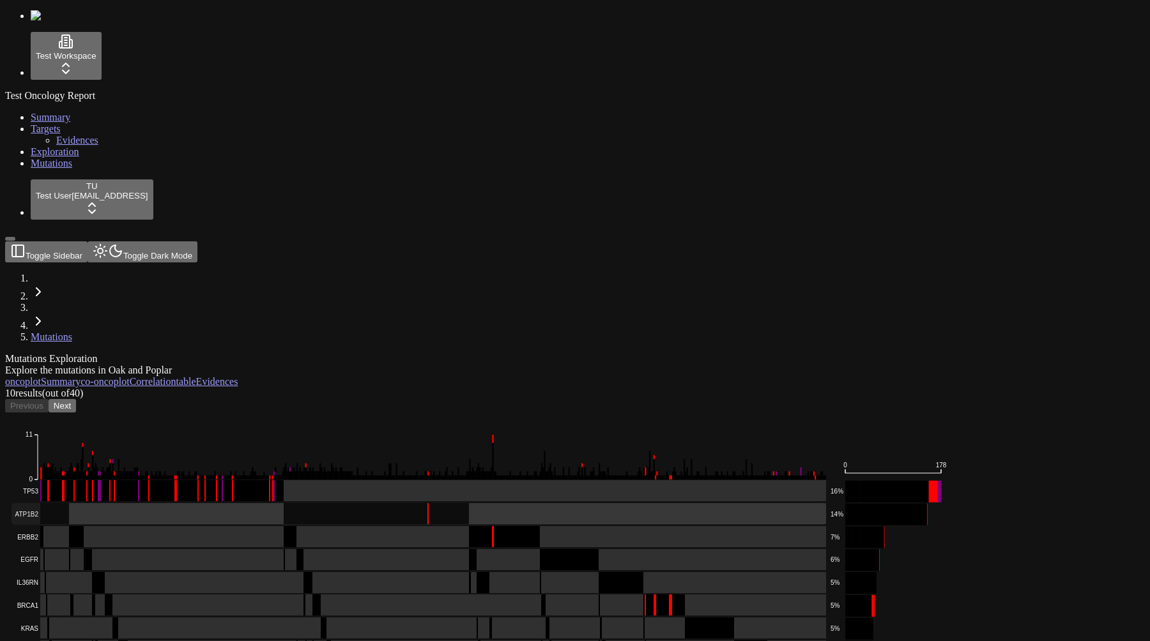
click at [316, 418] on rect at bounding box center [418, 514] width 815 height 22
click at [22, 169] on div "Test Oncology Report Summary Targets Evidences Exploration Mutations" at bounding box center [575, 129] width 1140 height 79
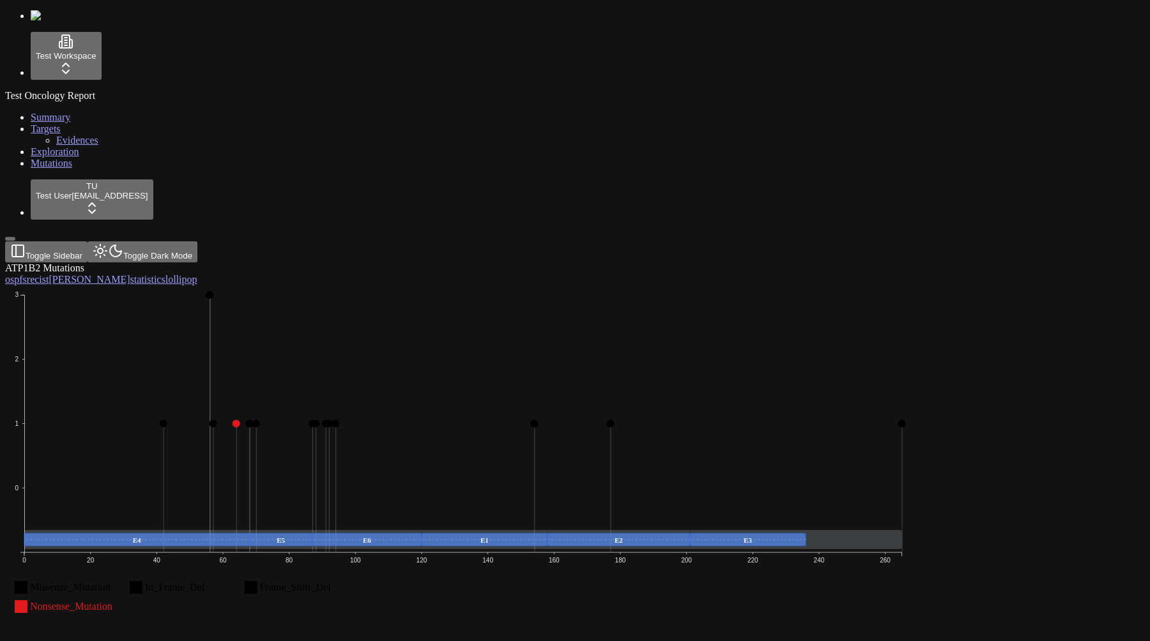
click at [95, 169] on div "Test Oncology Report Summary Targets Evidences Exploration Mutations" at bounding box center [575, 129] width 1140 height 79
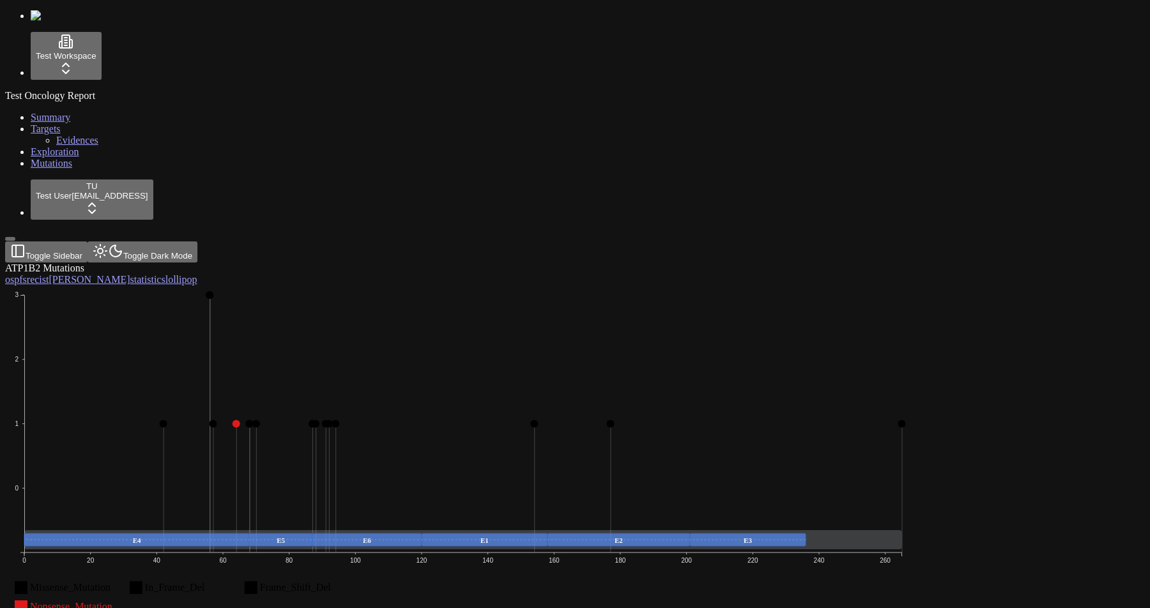
click at [66, 169] on link "Mutations" at bounding box center [52, 163] width 42 height 11
